Goal: Navigation & Orientation: Find specific page/section

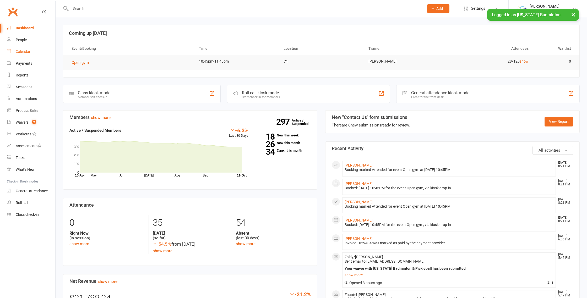
click at [28, 51] on div "Calendar" at bounding box center [23, 52] width 15 height 4
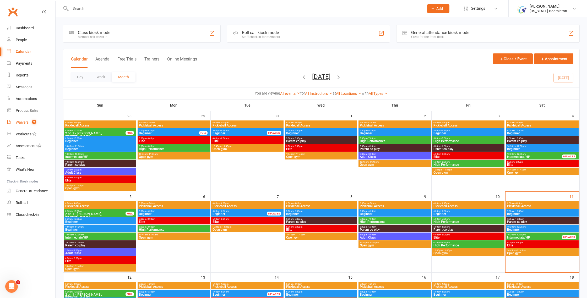
click at [31, 120] on link "Waivers 9" at bounding box center [31, 123] width 49 height 12
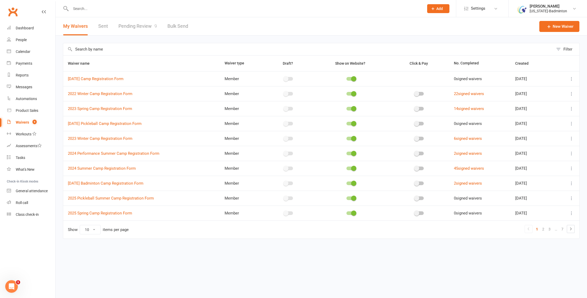
click at [140, 23] on link "Pending Review 9" at bounding box center [138, 26] width 39 height 18
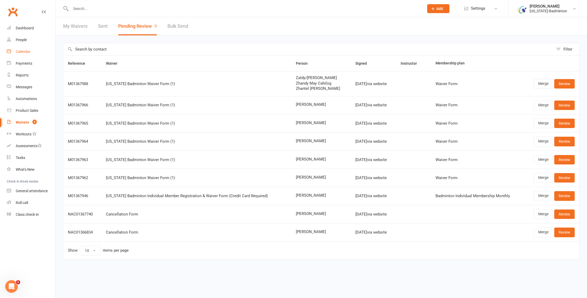
click at [26, 51] on div "Calendar" at bounding box center [23, 52] width 15 height 4
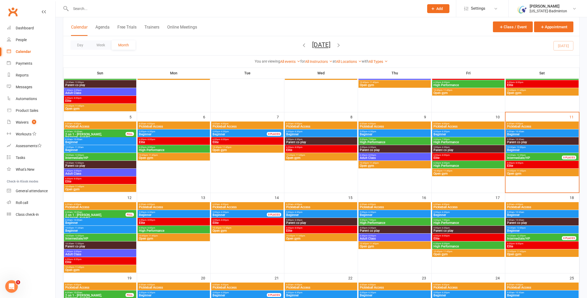
click at [97, 220] on span "8:30am - 10:00am" at bounding box center [100, 220] width 70 height 2
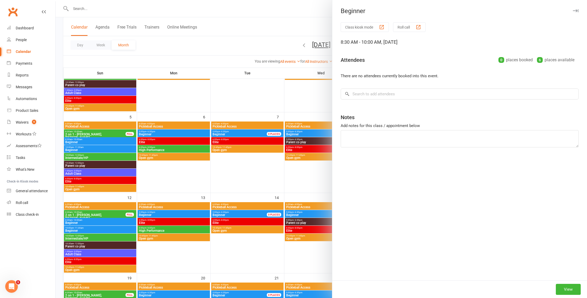
scroll to position [77, 0]
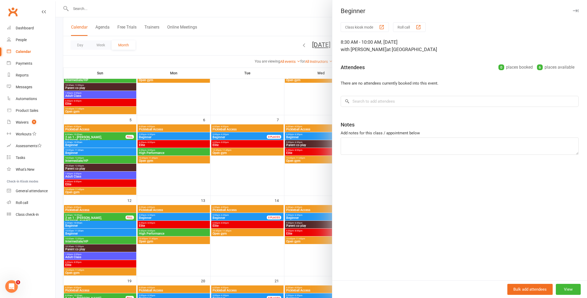
click at [96, 236] on div at bounding box center [322, 149] width 532 height 298
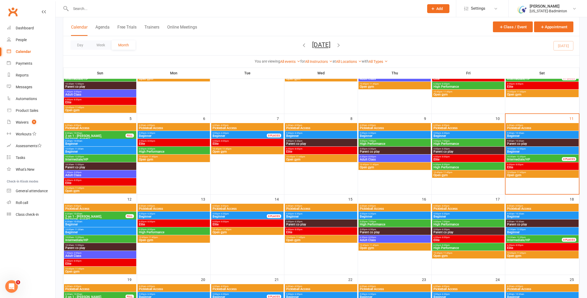
click at [99, 233] on span "Beginner" at bounding box center [100, 232] width 70 height 3
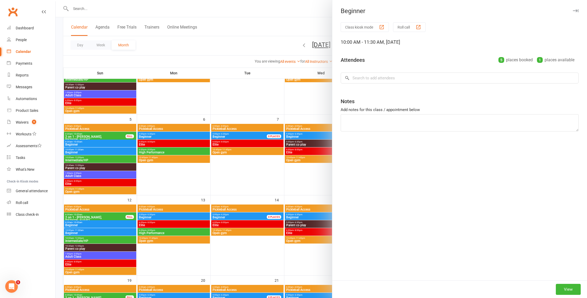
scroll to position [76, 0]
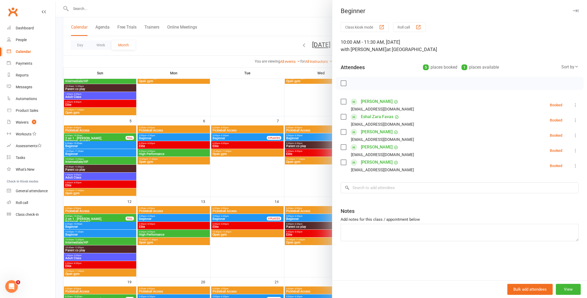
click at [100, 243] on div at bounding box center [322, 149] width 532 height 298
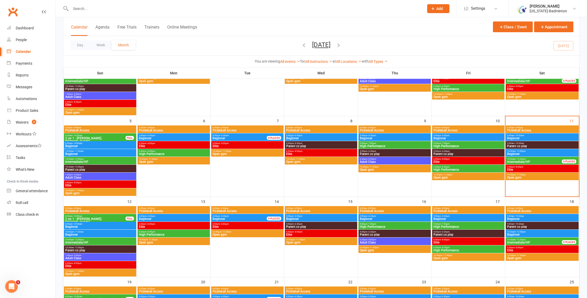
click at [101, 243] on span "Intermediate/HP" at bounding box center [100, 242] width 70 height 3
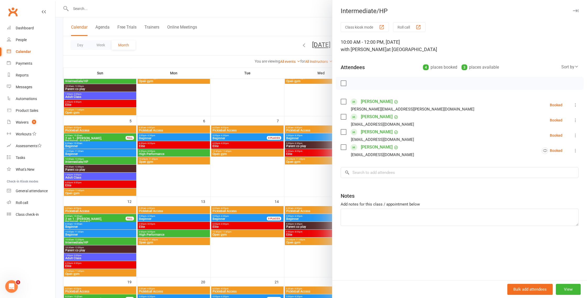
click at [95, 161] on div at bounding box center [322, 149] width 532 height 298
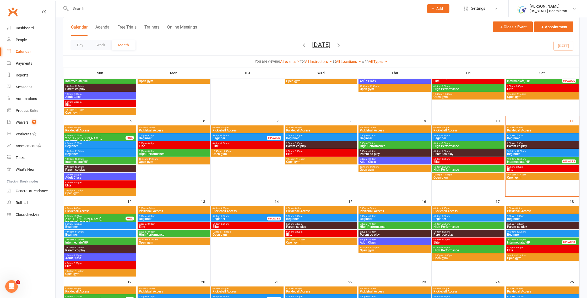
click at [95, 161] on span "Intermediate/HP" at bounding box center [100, 161] width 70 height 3
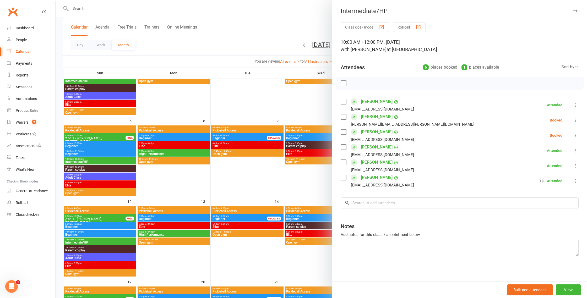
click at [95, 153] on div at bounding box center [322, 149] width 532 height 298
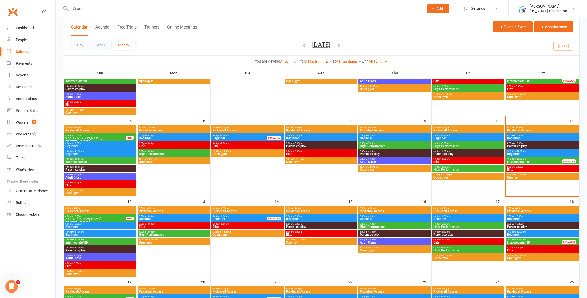
click at [95, 153] on span "Beginner" at bounding box center [100, 154] width 70 height 3
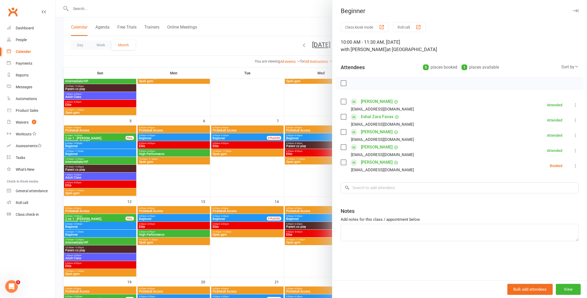
click at [87, 258] on div at bounding box center [322, 149] width 532 height 298
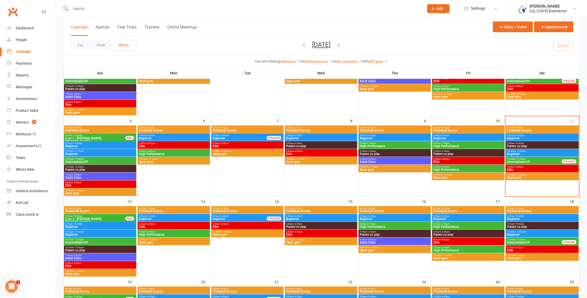
click at [87, 258] on span "Adult Class" at bounding box center [100, 258] width 70 height 3
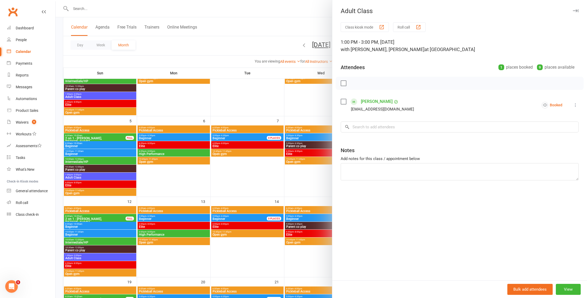
click at [87, 258] on div at bounding box center [322, 149] width 532 height 298
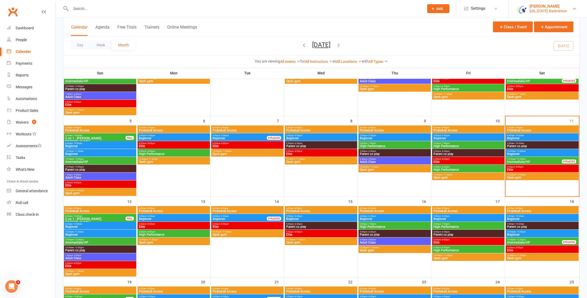
click at [568, 9] on link "Boyd Tahtat Texas-Badminton" at bounding box center [548, 8] width 63 height 10
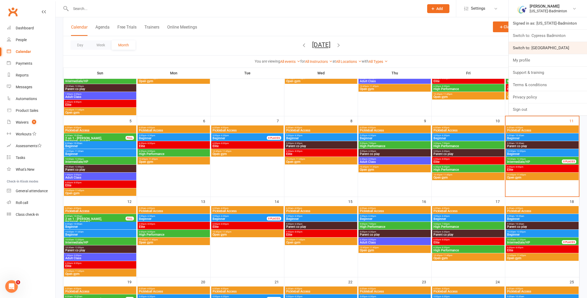
click at [546, 46] on link "Switch to: [GEOGRAPHIC_DATA]" at bounding box center [548, 48] width 78 height 12
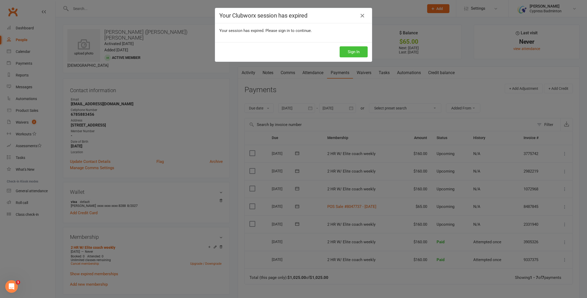
click at [353, 53] on button "Sign In" at bounding box center [354, 51] width 28 height 11
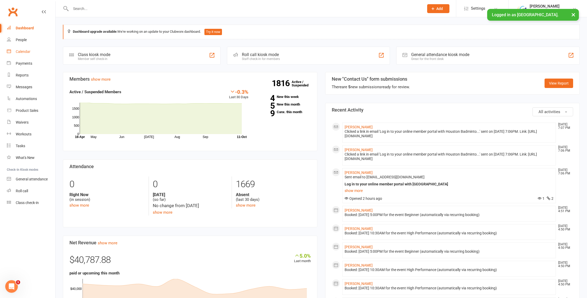
click at [26, 53] on div "Calendar" at bounding box center [23, 52] width 15 height 4
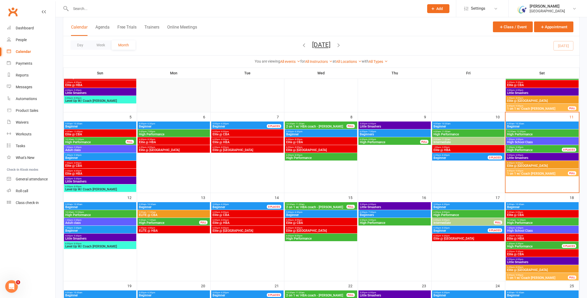
scroll to position [123, 0]
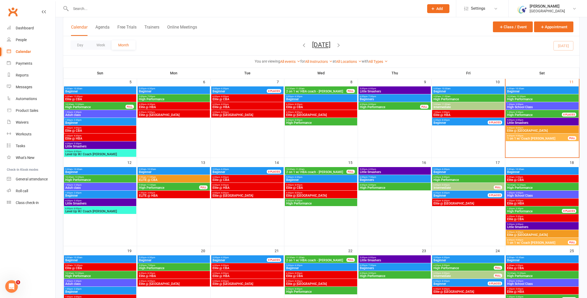
click at [84, 185] on span "1:00pm - 2:30pm" at bounding box center [100, 185] width 70 height 2
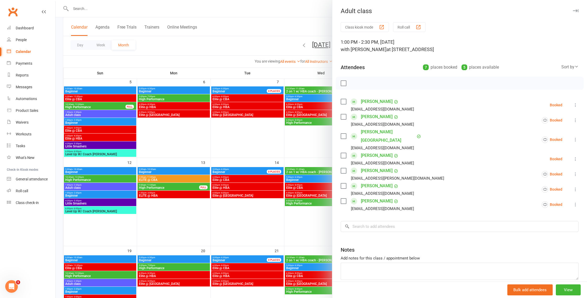
click at [77, 116] on div at bounding box center [322, 149] width 532 height 298
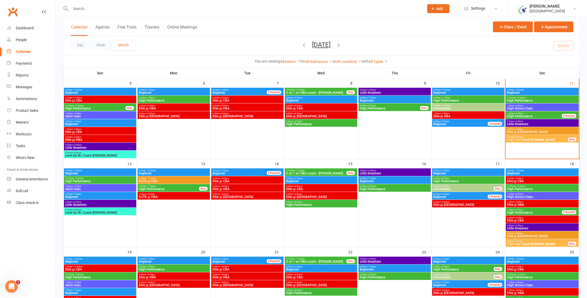
click at [80, 115] on span "Adult class" at bounding box center [100, 116] width 70 height 3
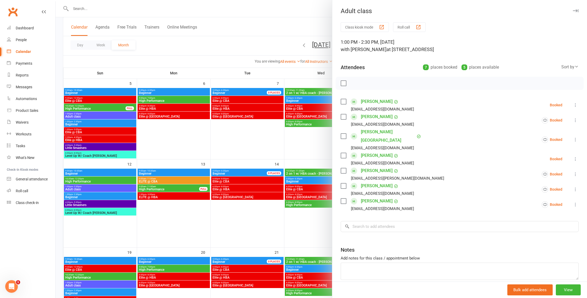
click at [576, 11] on icon "button" at bounding box center [576, 10] width 6 height 3
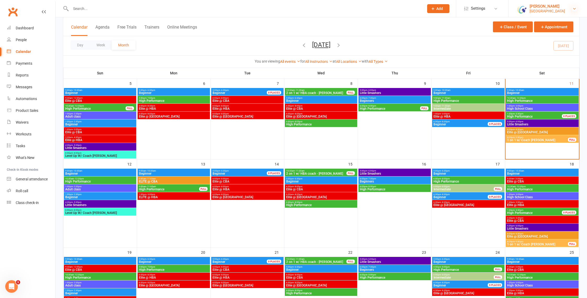
click at [575, 9] on icon at bounding box center [575, 9] width 4 height 4
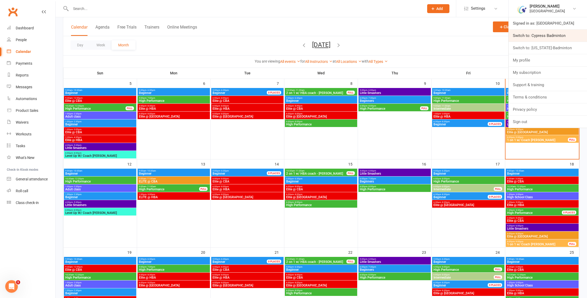
click at [546, 38] on link "Switch to: Cypress Badminton" at bounding box center [548, 36] width 78 height 12
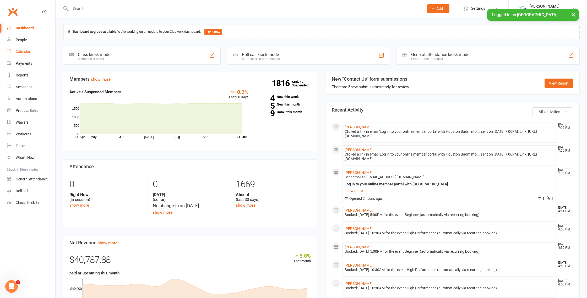
click at [29, 55] on link "Calendar" at bounding box center [31, 52] width 49 height 12
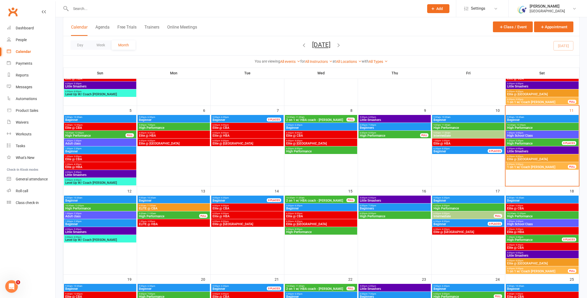
scroll to position [122, 0]
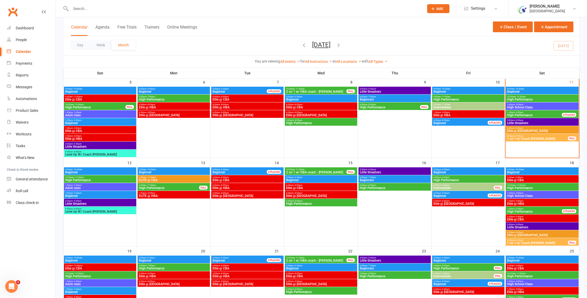
click at [74, 169] on span "- 10:30am" at bounding box center [78, 170] width 10 height 2
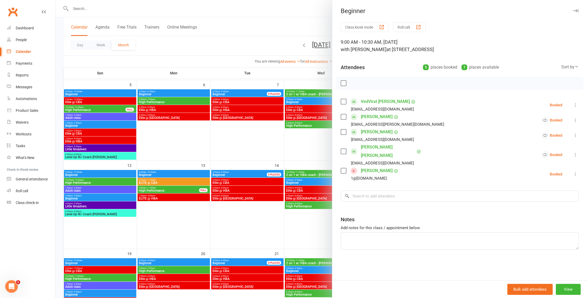
scroll to position [119, 0]
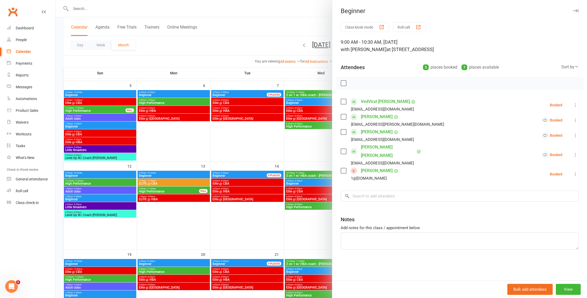
click at [79, 179] on div at bounding box center [322, 149] width 532 height 298
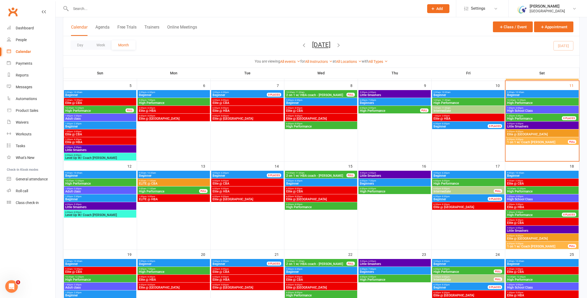
click at [79, 184] on span "High Performance" at bounding box center [100, 183] width 70 height 3
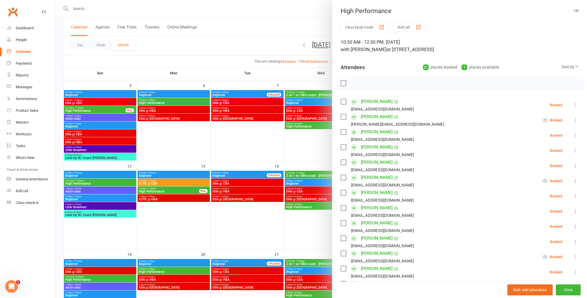
click at [79, 184] on div at bounding box center [322, 149] width 532 height 298
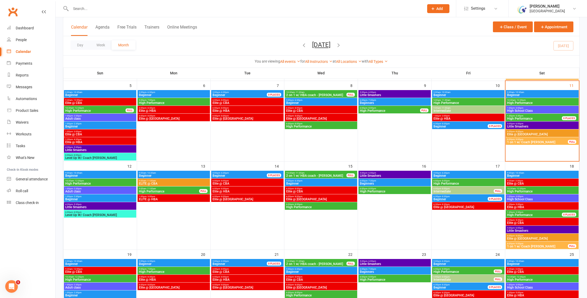
click at [79, 191] on span "Adult class" at bounding box center [100, 191] width 70 height 3
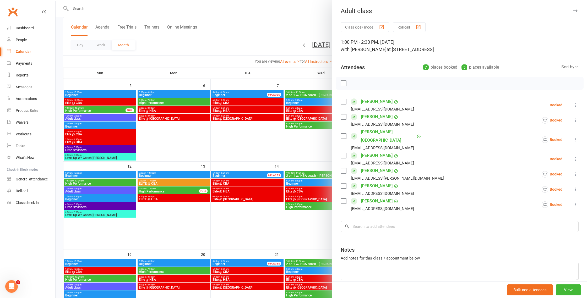
click at [79, 191] on div at bounding box center [322, 149] width 532 height 298
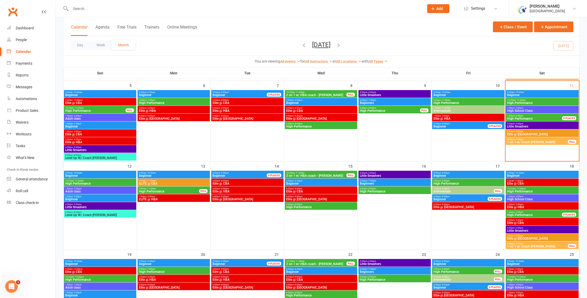
click at [80, 198] on span "Beginner" at bounding box center [100, 199] width 70 height 3
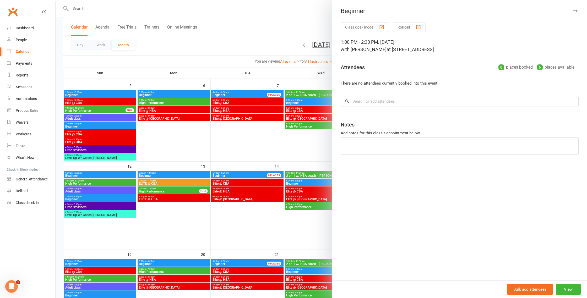
click at [80, 198] on div at bounding box center [322, 149] width 532 height 298
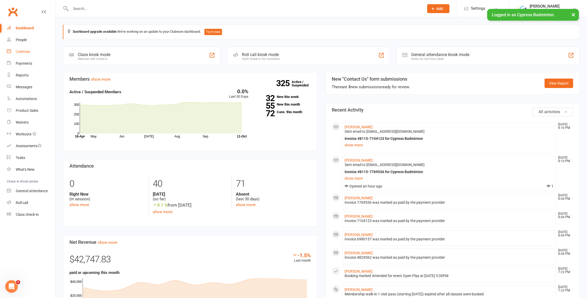
click at [22, 50] on div "Calendar" at bounding box center [23, 52] width 15 height 4
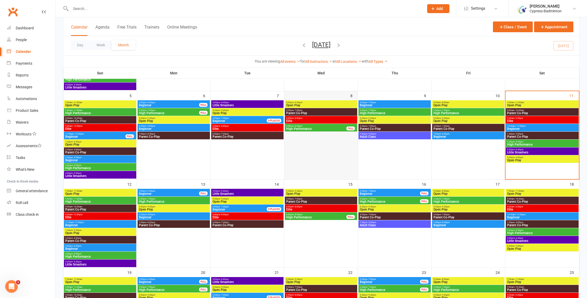
scroll to position [159, 0]
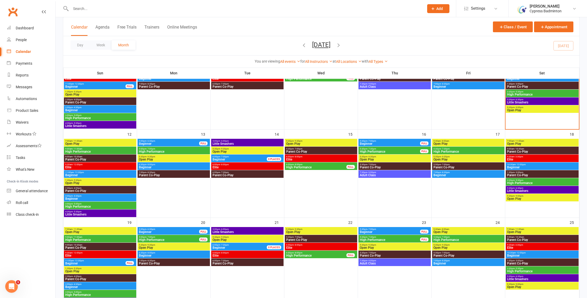
click at [91, 174] on span "Beginner" at bounding box center [100, 175] width 70 height 3
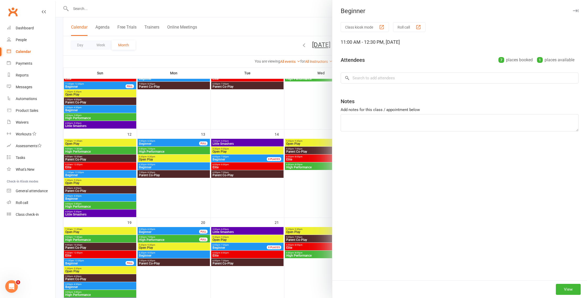
scroll to position [158, 0]
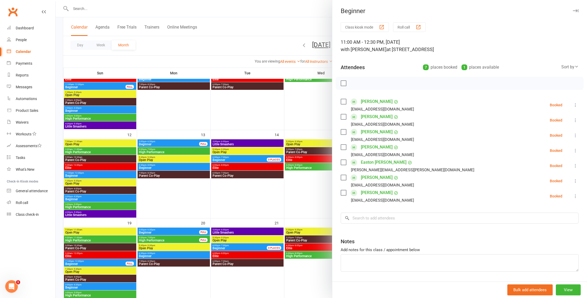
click at [91, 174] on div at bounding box center [322, 149] width 532 height 298
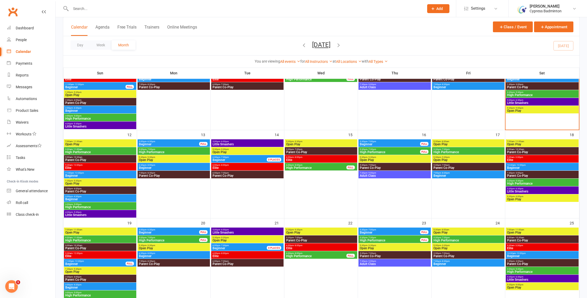
click at [92, 198] on span "Beginner" at bounding box center [100, 199] width 70 height 3
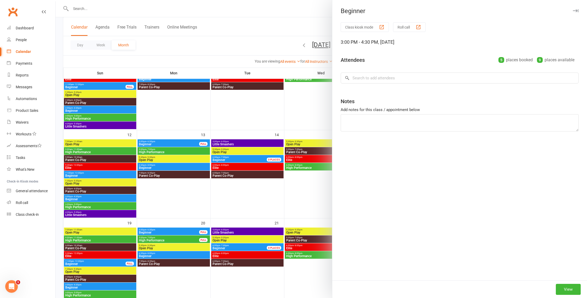
scroll to position [0, 0]
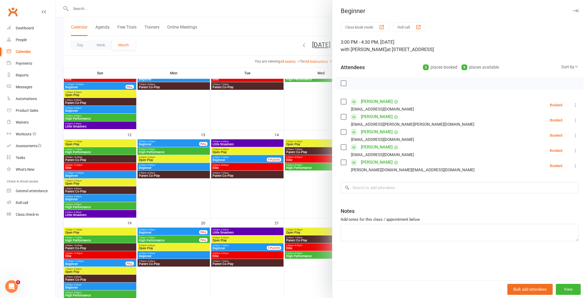
click at [92, 198] on div at bounding box center [322, 149] width 532 height 298
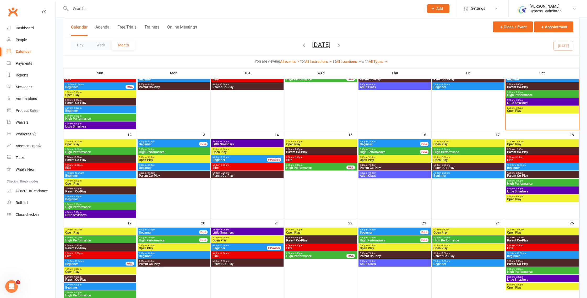
click at [93, 205] on span "3:00pm - 5:00pm" at bounding box center [100, 204] width 70 height 2
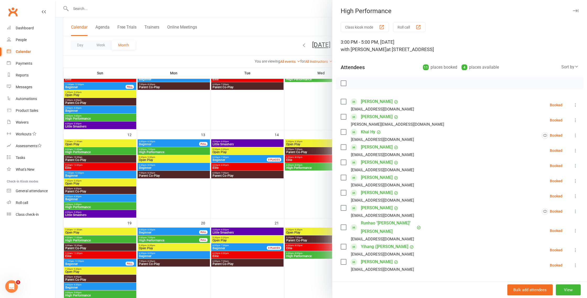
click at [93, 205] on div at bounding box center [322, 149] width 532 height 298
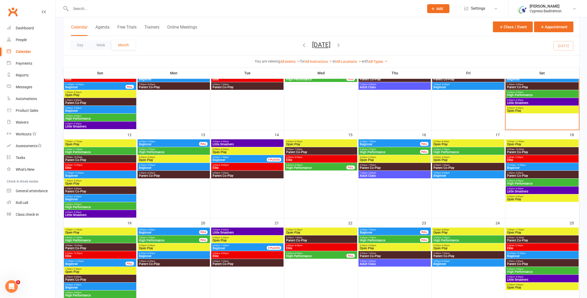
click at [72, 152] on span "High Performance" at bounding box center [100, 152] width 70 height 3
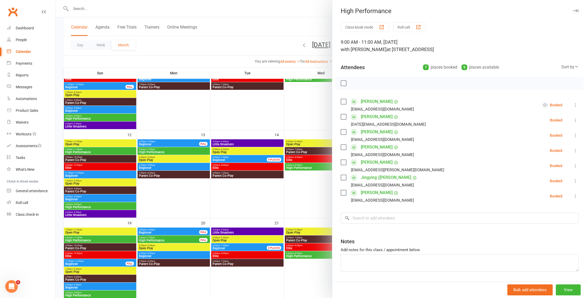
click at [72, 152] on div at bounding box center [322, 149] width 532 height 298
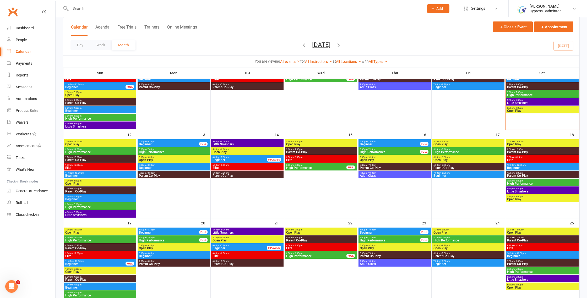
scroll to position [156, 0]
